Goal: Go to known website: Access a specific website the user already knows

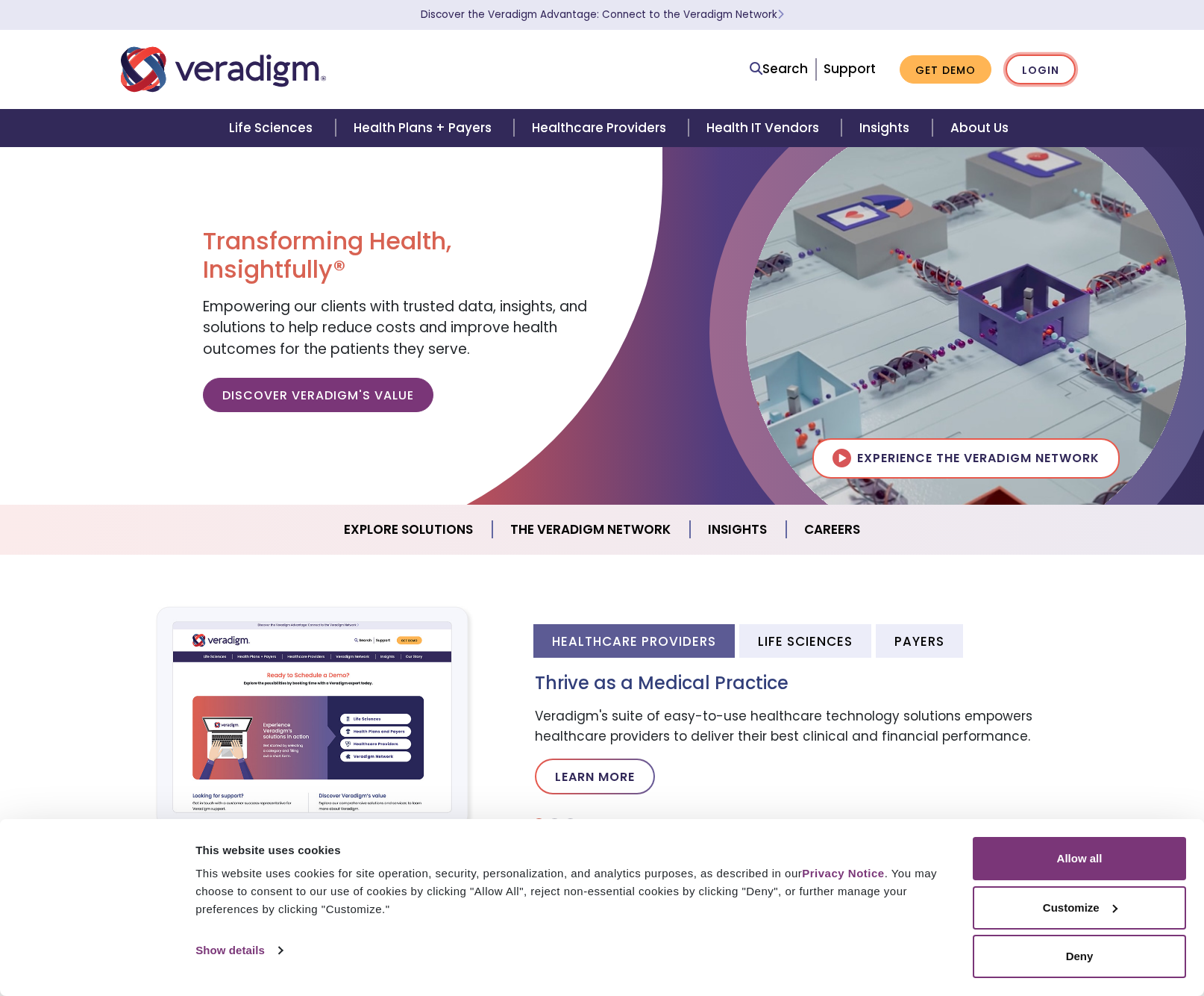
click at [1035, 65] on link "Login" at bounding box center [1040, 70] width 70 height 30
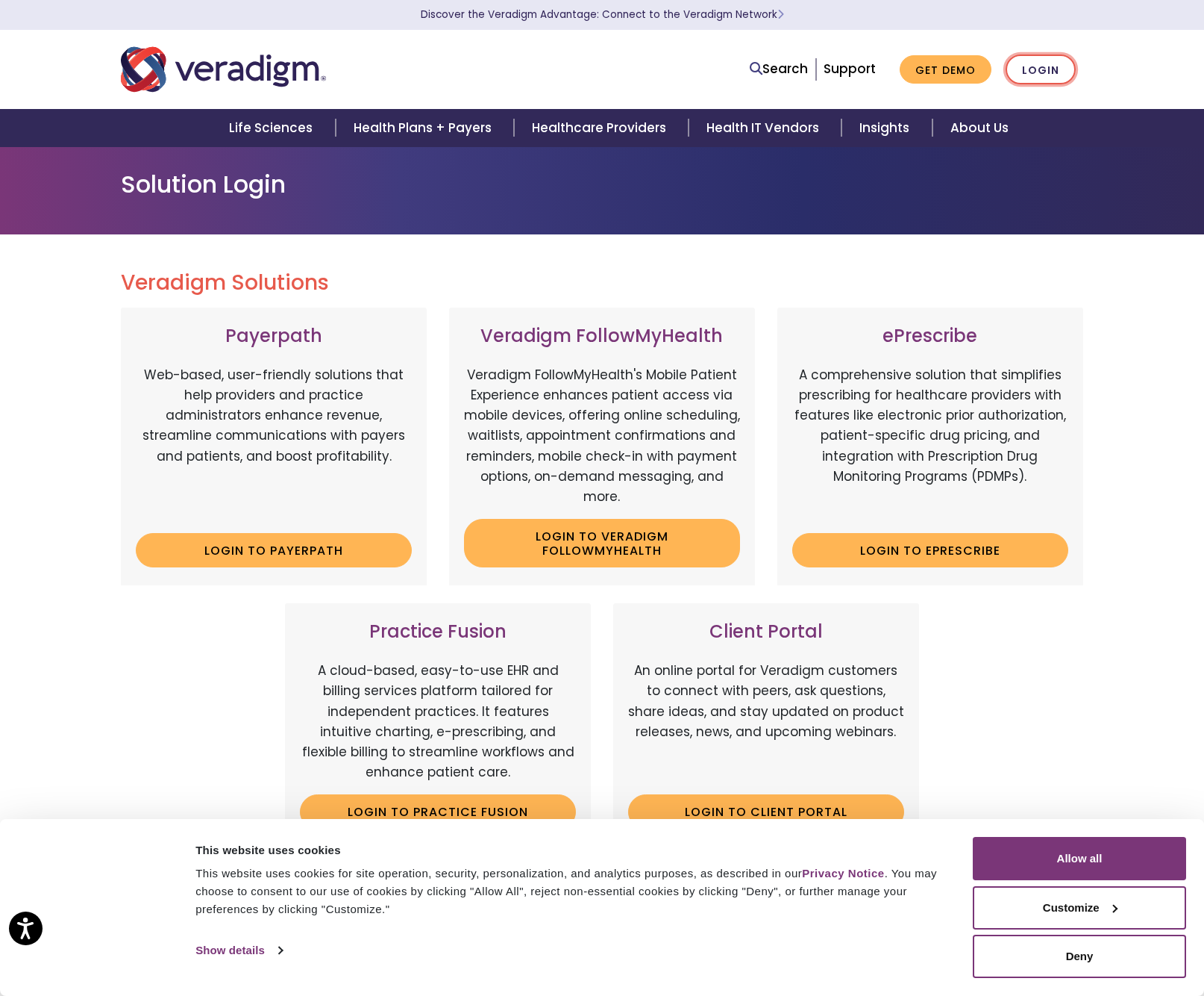
click at [1035, 79] on link "Login" at bounding box center [1040, 70] width 70 height 30
click at [749, 797] on link "Login to Client Portal" at bounding box center [766, 811] width 276 height 34
